Goal: Information Seeking & Learning: Learn about a topic

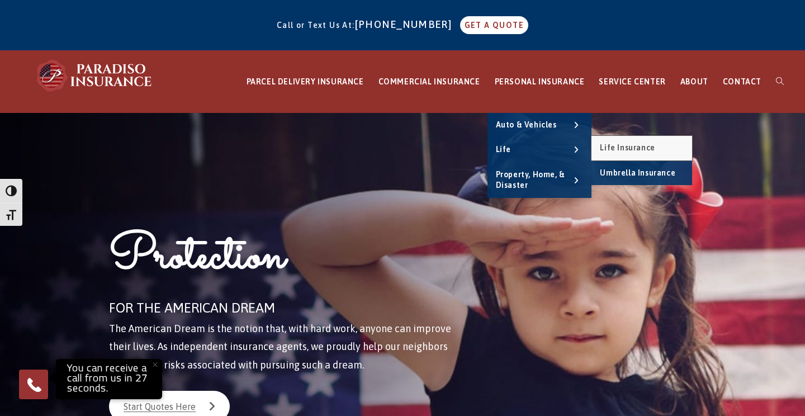
click at [633, 147] on span "Life Insurance" at bounding box center [627, 147] width 55 height 9
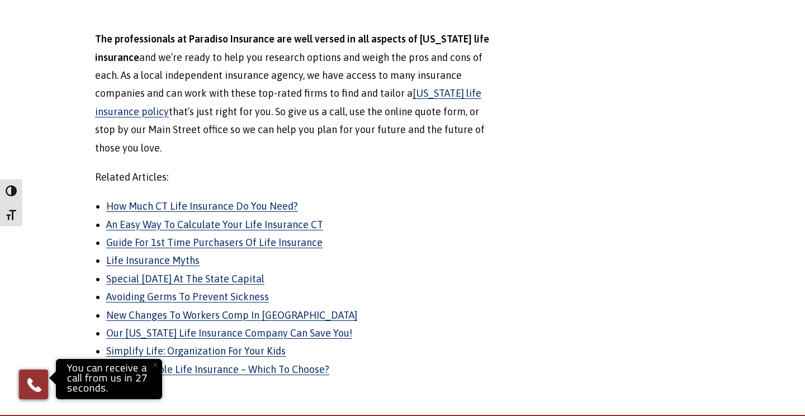
scroll to position [1333, 0]
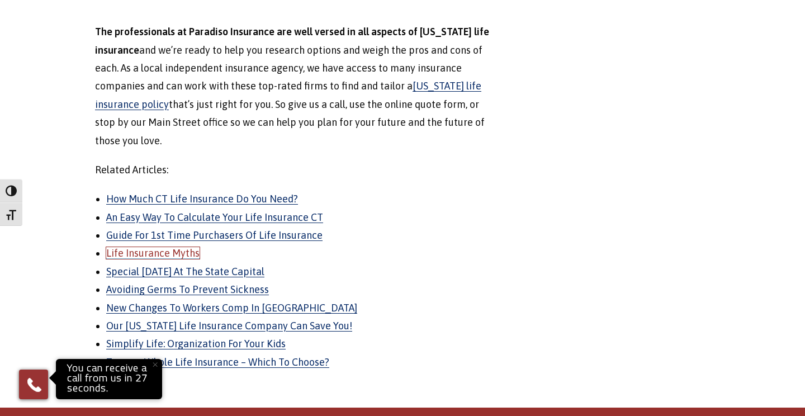
click at [177, 247] on link "Life Insurance Myths" at bounding box center [152, 253] width 93 height 12
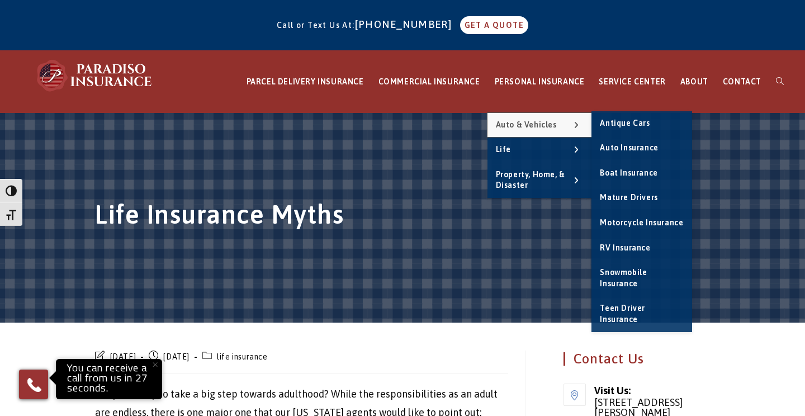
click at [535, 131] on link "Auto & Vehicles" at bounding box center [539, 125] width 104 height 25
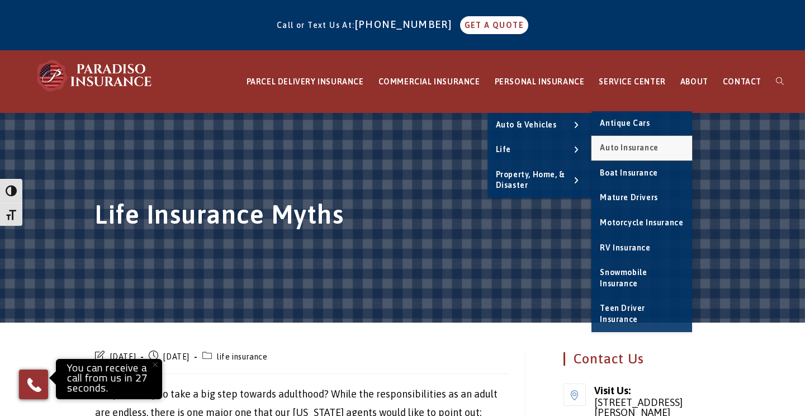
click at [629, 144] on span "Auto Insurance" at bounding box center [629, 147] width 58 height 9
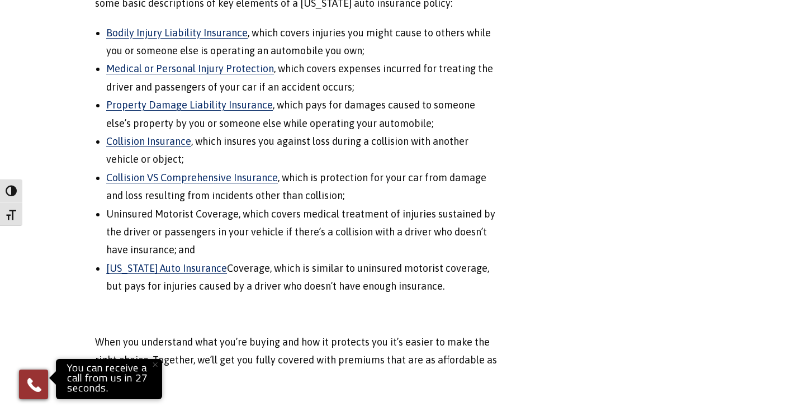
scroll to position [1240, 0]
